Goal: Task Accomplishment & Management: Manage account settings

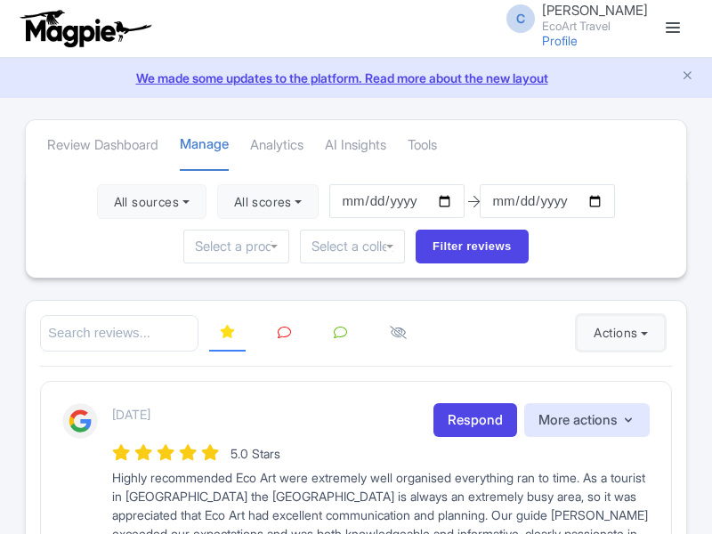
click at [617, 333] on button "Actions" at bounding box center [621, 333] width 88 height 36
click at [0, 0] on link "Import new reviews" at bounding box center [0, 0] width 0 height 0
